Goal: Find specific page/section: Find specific page/section

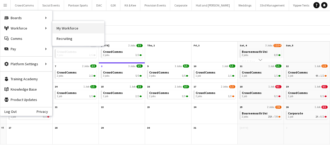
click at [61, 29] on link "My Workforce" at bounding box center [78, 28] width 52 height 10
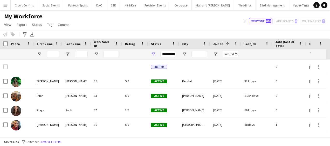
click at [218, 41] on div "Joined 1" at bounding box center [222, 44] width 19 height 8
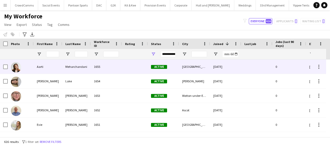
click at [199, 70] on div "[GEOGRAPHIC_DATA]" at bounding box center [194, 67] width 31 height 14
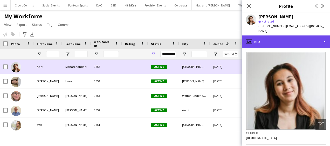
click at [312, 38] on div "profile Bio" at bounding box center [286, 42] width 88 height 12
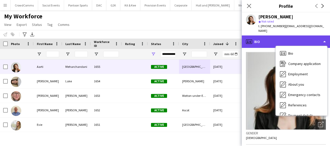
scroll to position [59, 0]
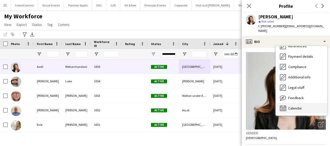
click at [311, 105] on div "Calendar Calendar" at bounding box center [301, 108] width 51 height 10
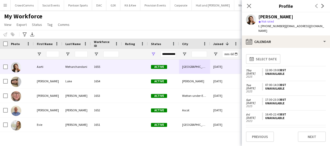
scroll to position [22, 0]
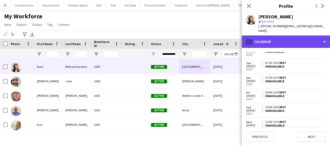
click at [316, 38] on div "calendar-full Calendar" at bounding box center [286, 42] width 88 height 12
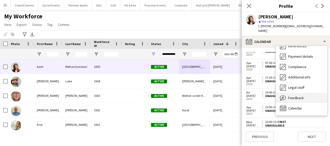
click at [313, 93] on div "Feedback Feedback" at bounding box center [301, 98] width 51 height 10
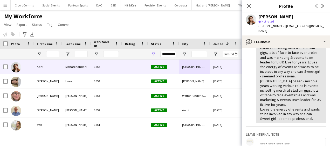
scroll to position [52, 0]
click at [248, 8] on icon "Close pop-in" at bounding box center [248, 5] width 5 height 5
